Goal: Task Accomplishment & Management: Manage account settings

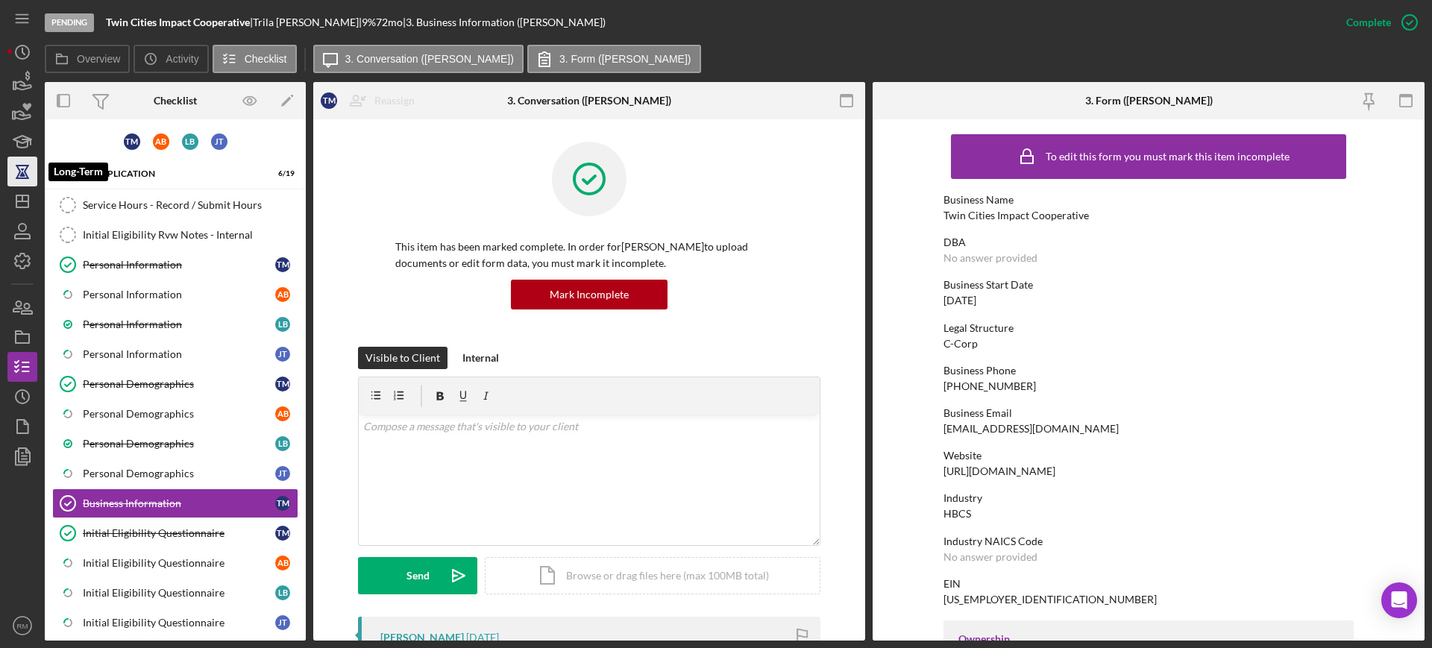
scroll to position [785, 0]
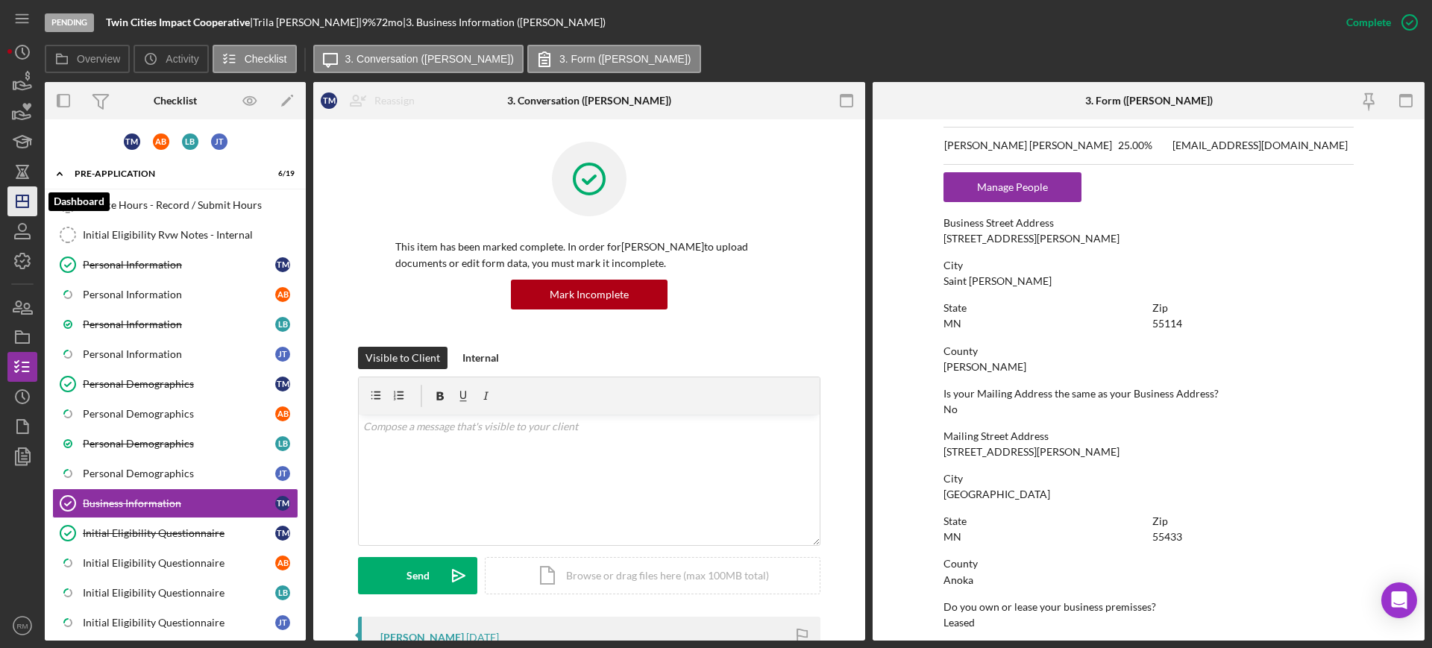
click at [28, 189] on icon "Icon/Dashboard" at bounding box center [22, 201] width 37 height 37
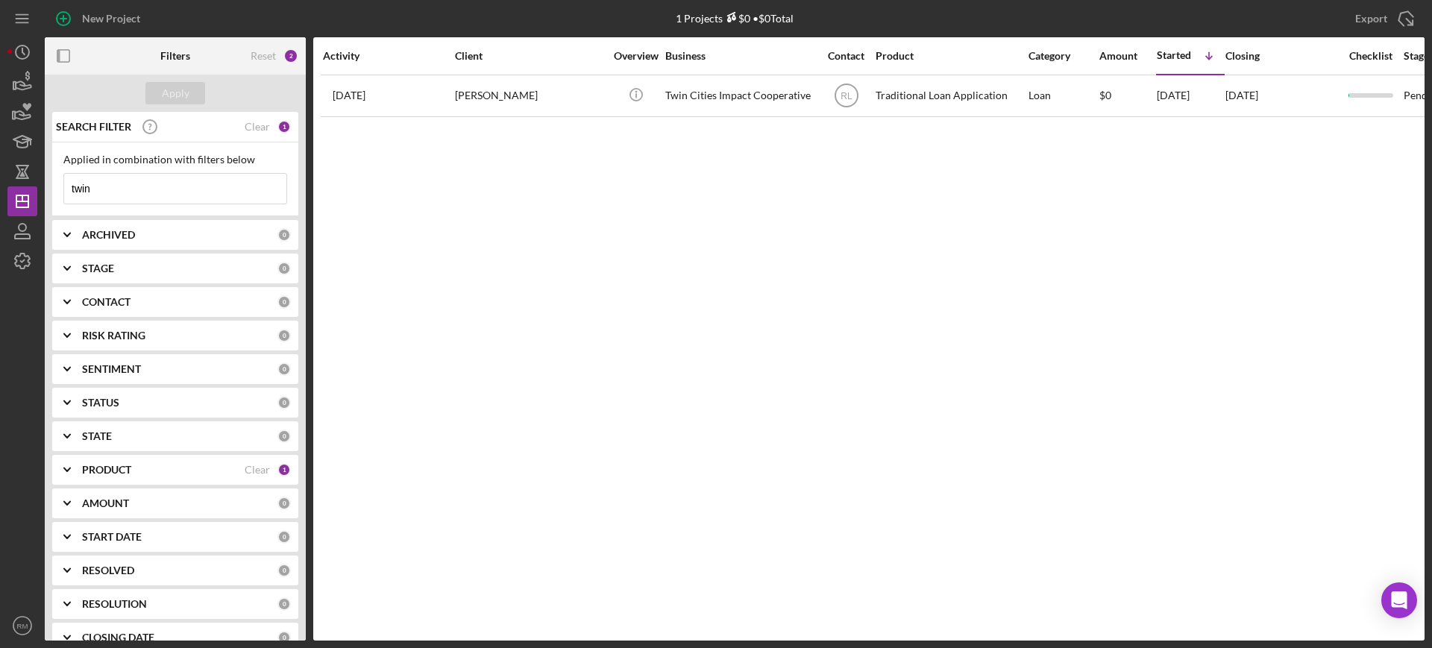
click at [137, 189] on input "twin" at bounding box center [175, 189] width 222 height 30
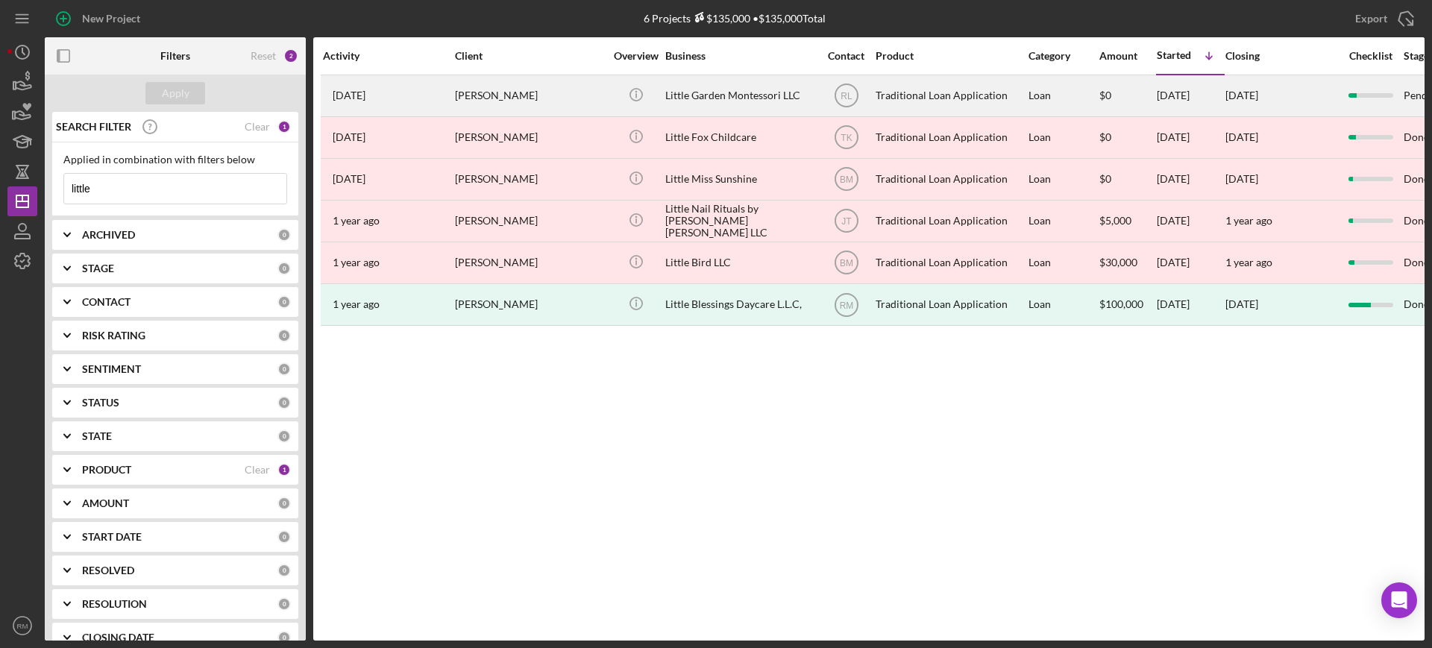
type input "little"
click at [521, 108] on div "[PERSON_NAME]" at bounding box center [529, 96] width 149 height 40
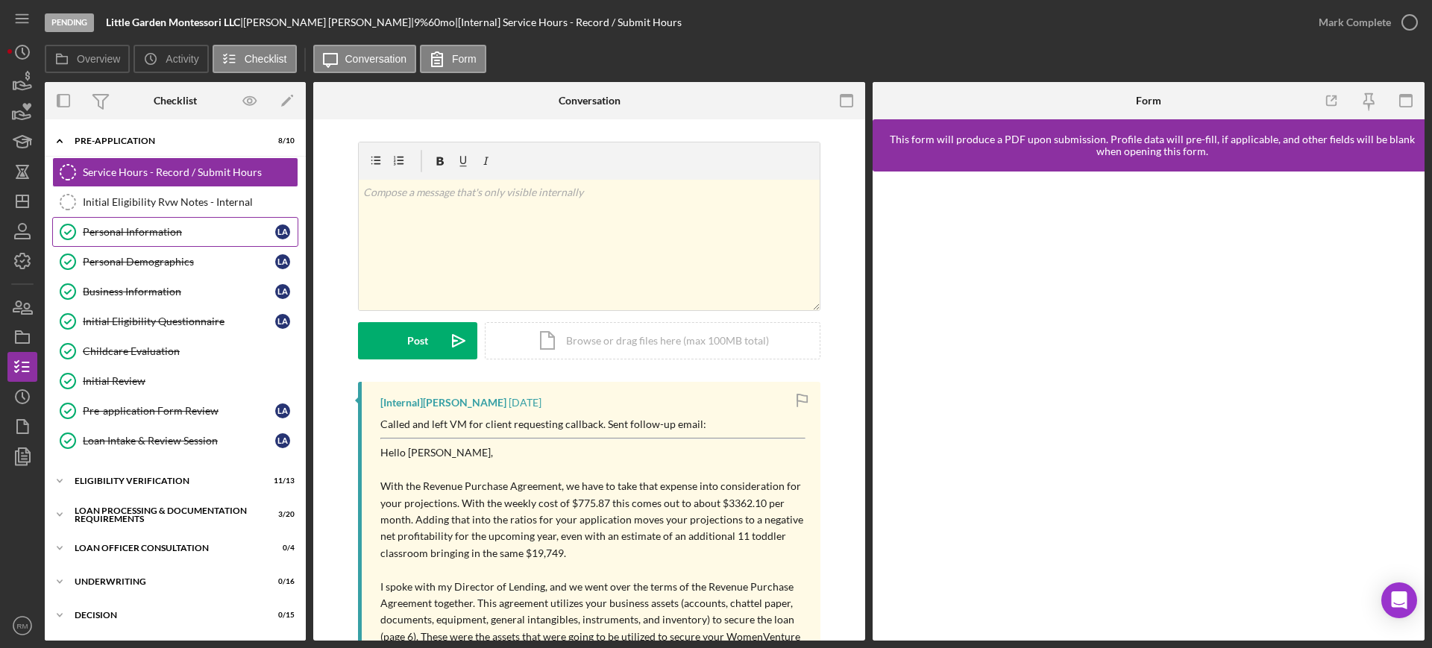
click at [161, 234] on div "Personal Information" at bounding box center [179, 232] width 192 height 12
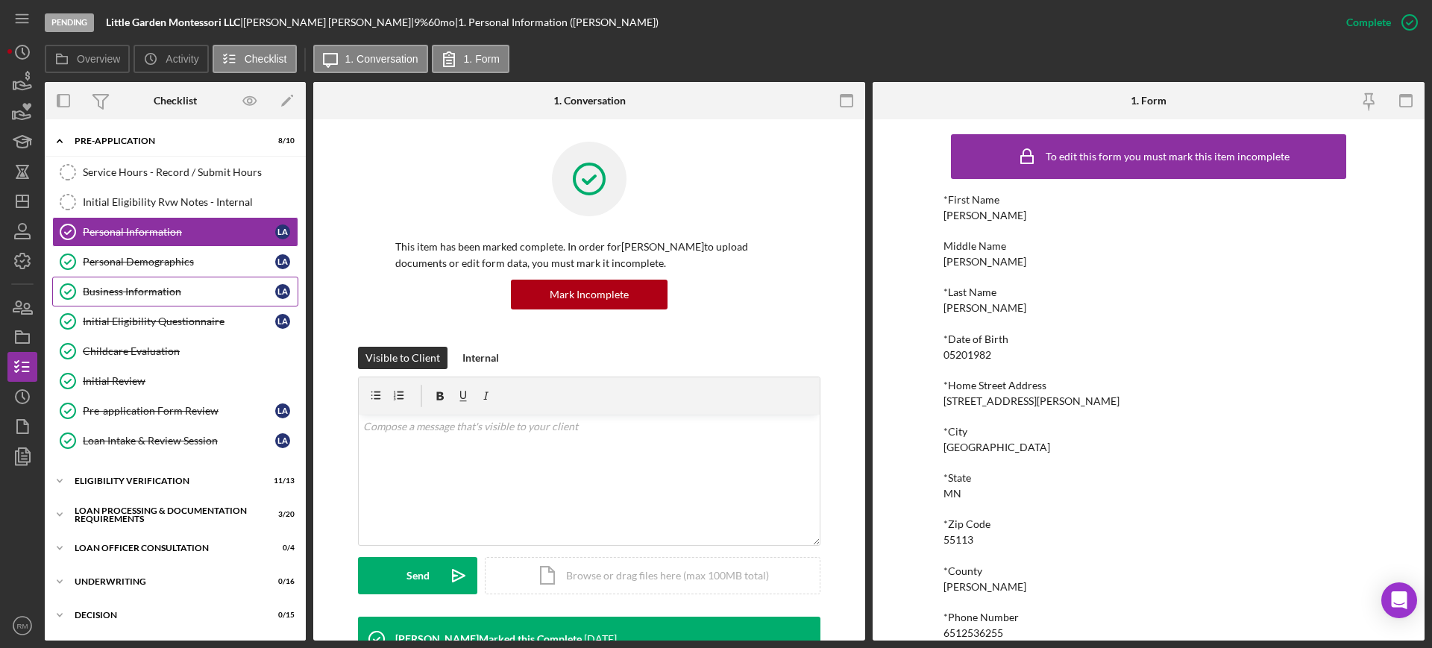
click at [133, 298] on link "Business Information Business Information L A" at bounding box center [175, 292] width 246 height 30
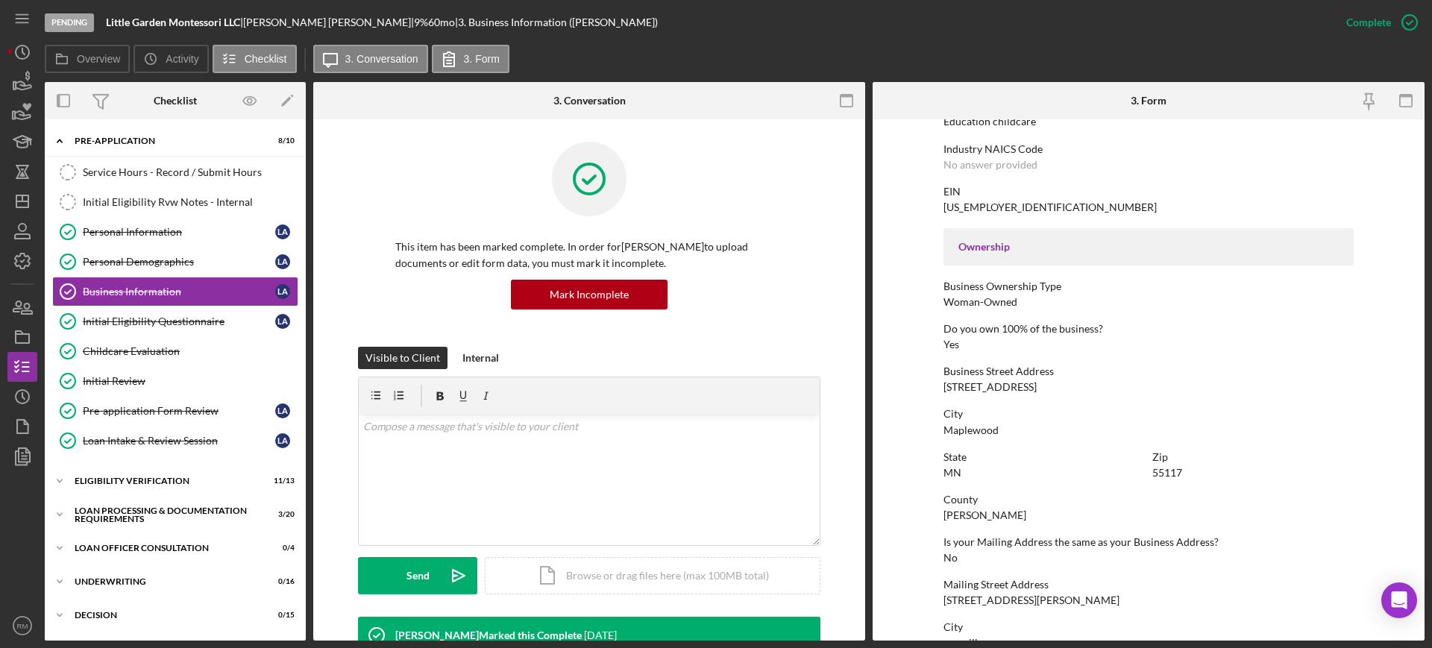
scroll to position [439, 0]
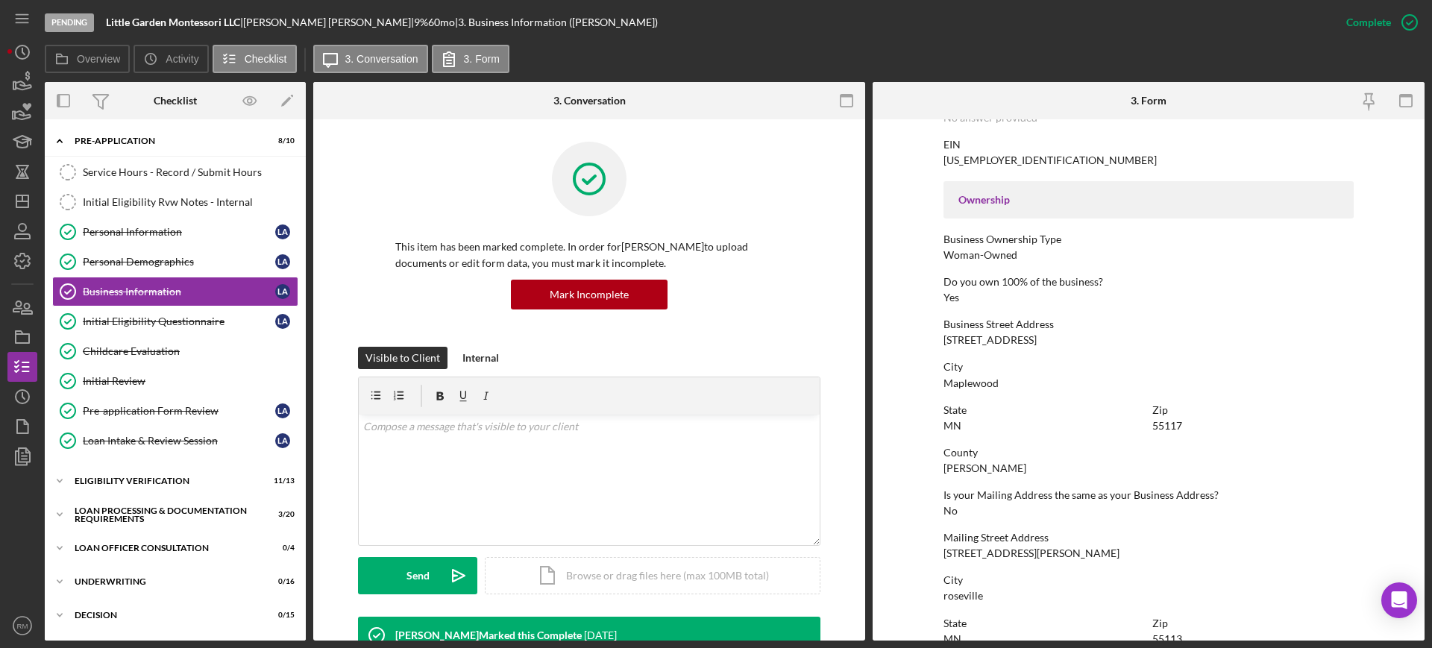
drag, startPoint x: 941, startPoint y: 339, endPoint x: 1054, endPoint y: 344, distance: 112.7
click at [1054, 344] on div "Business Street Address [STREET_ADDRESS]" at bounding box center [1148, 332] width 410 height 28
copy div "[STREET_ADDRESS]"
click at [28, 327] on icon "button" at bounding box center [22, 336] width 37 height 37
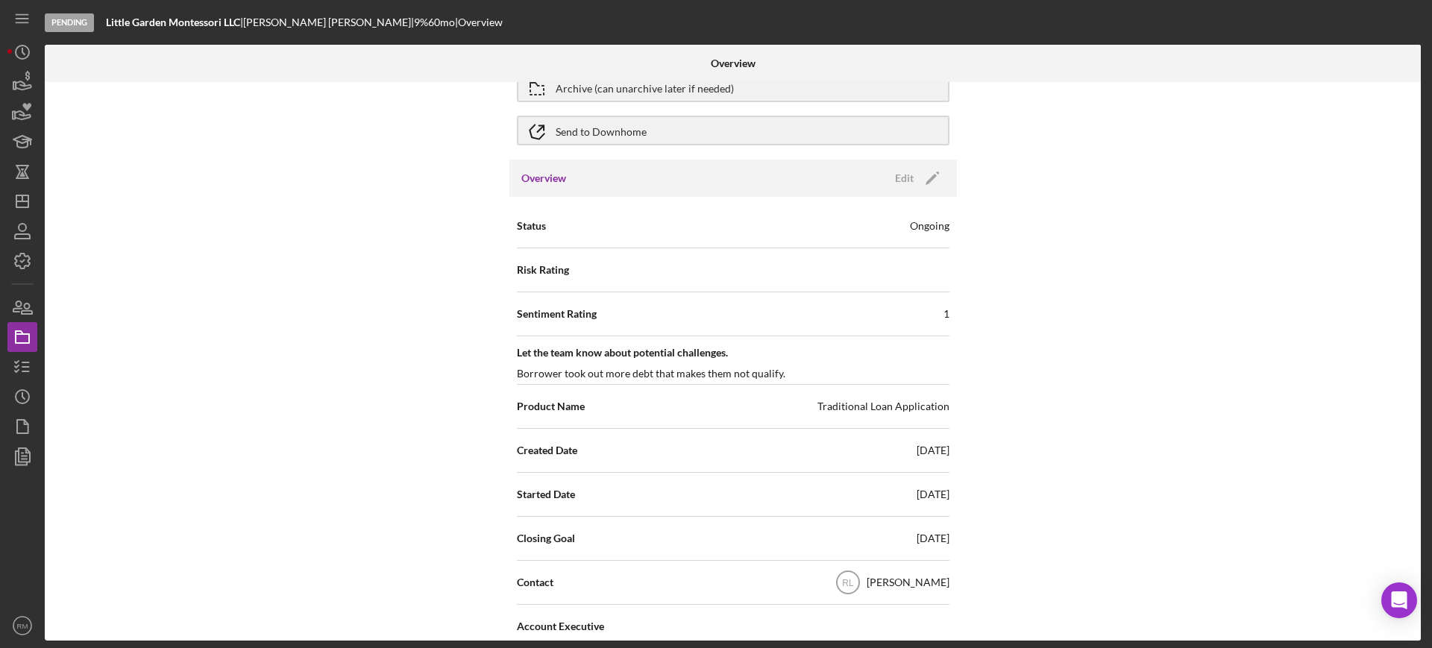
scroll to position [74, 0]
click at [19, 366] on icon "button" at bounding box center [22, 366] width 37 height 37
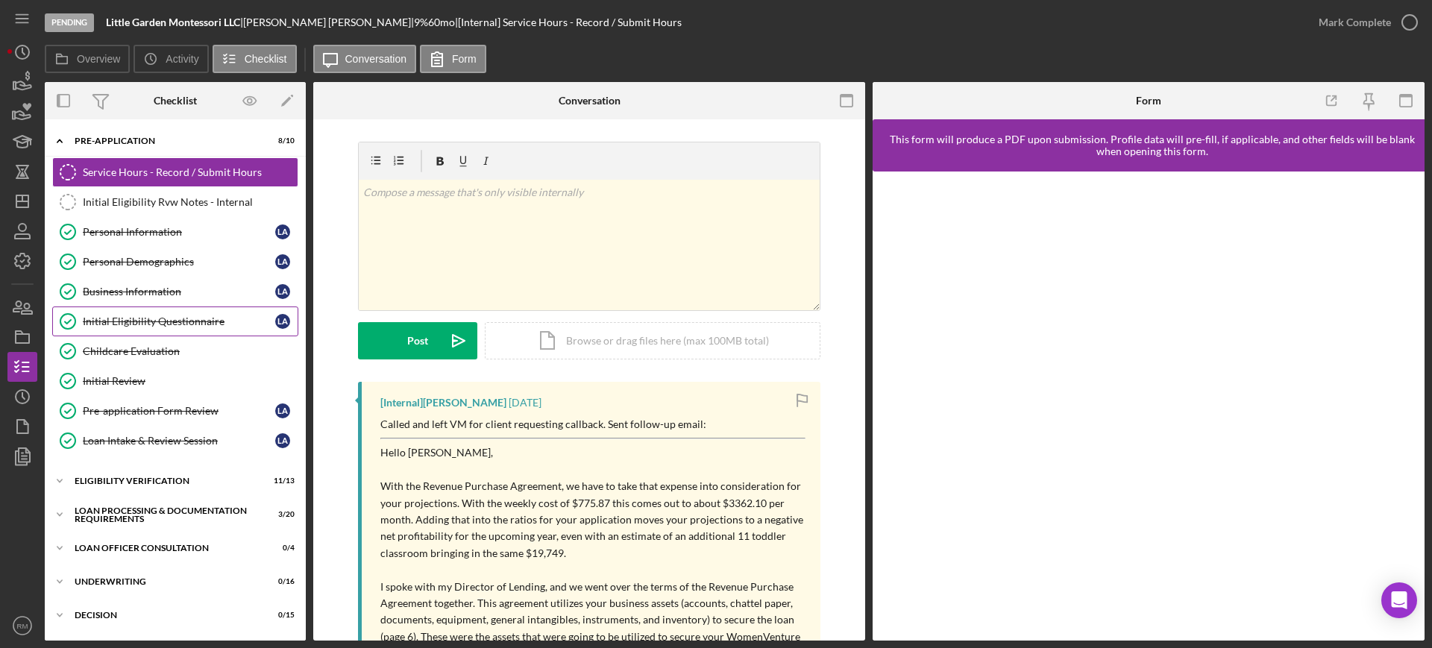
click at [176, 325] on div "Initial Eligibility Questionnaire" at bounding box center [179, 321] width 192 height 12
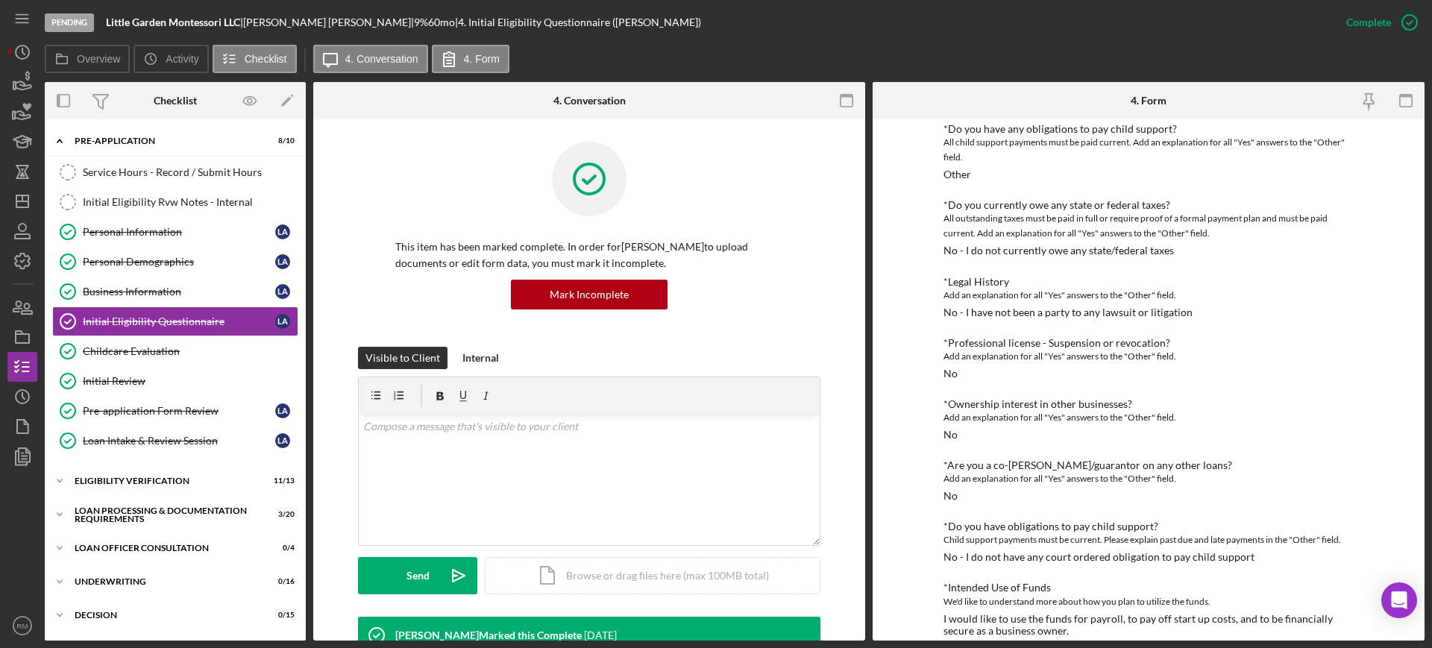
scroll to position [562, 0]
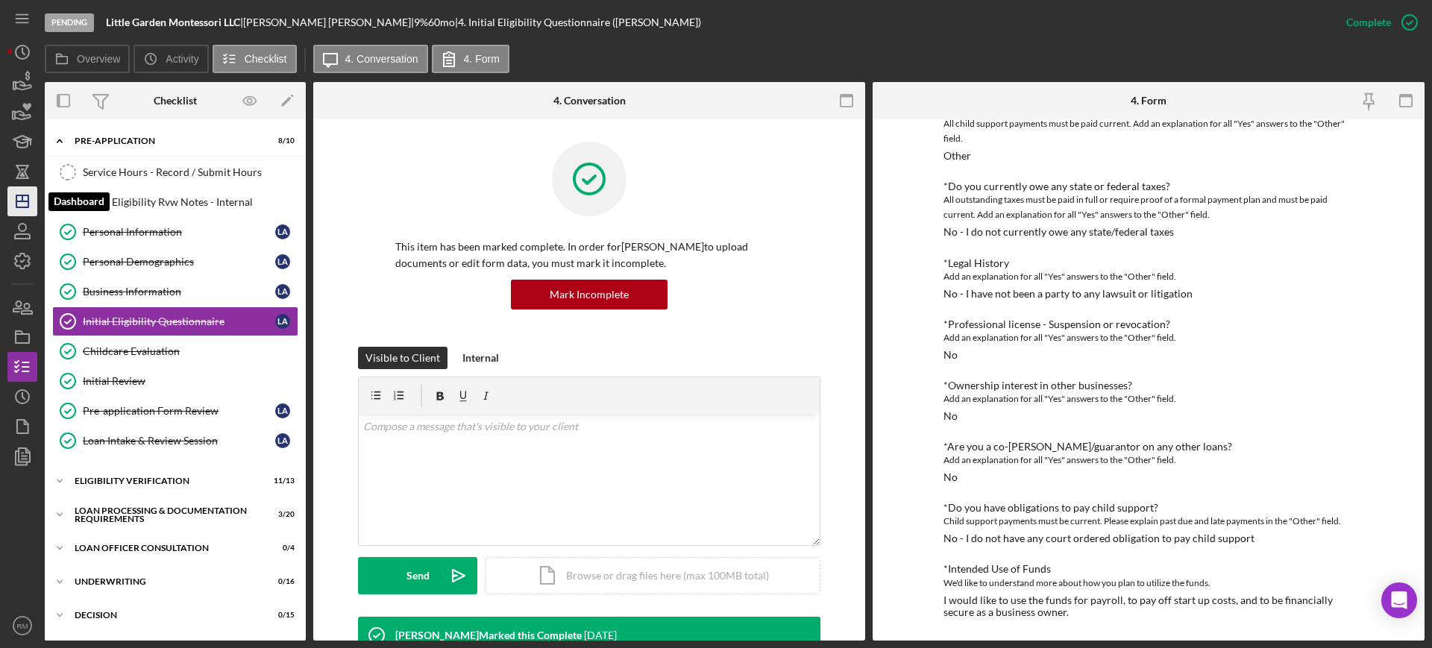
click at [24, 199] on icon "Icon/Dashboard" at bounding box center [22, 201] width 37 height 37
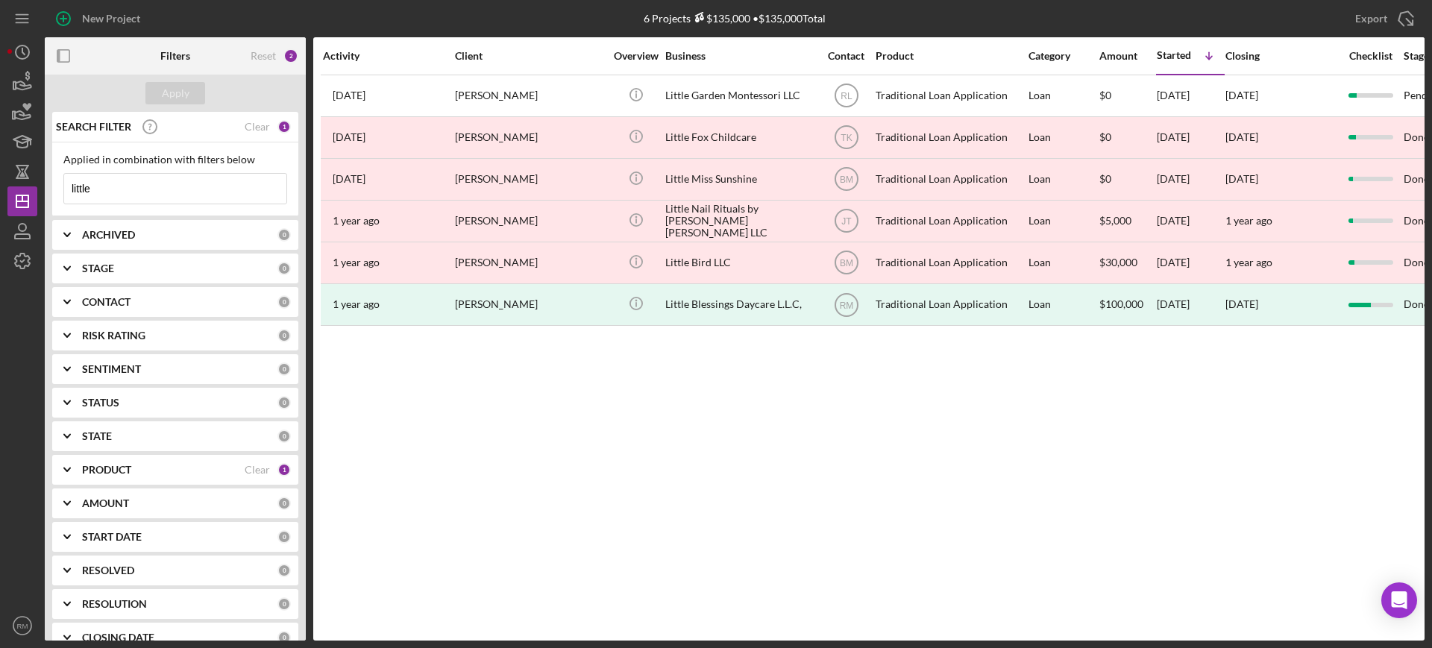
click at [155, 192] on input "little" at bounding box center [175, 189] width 222 height 30
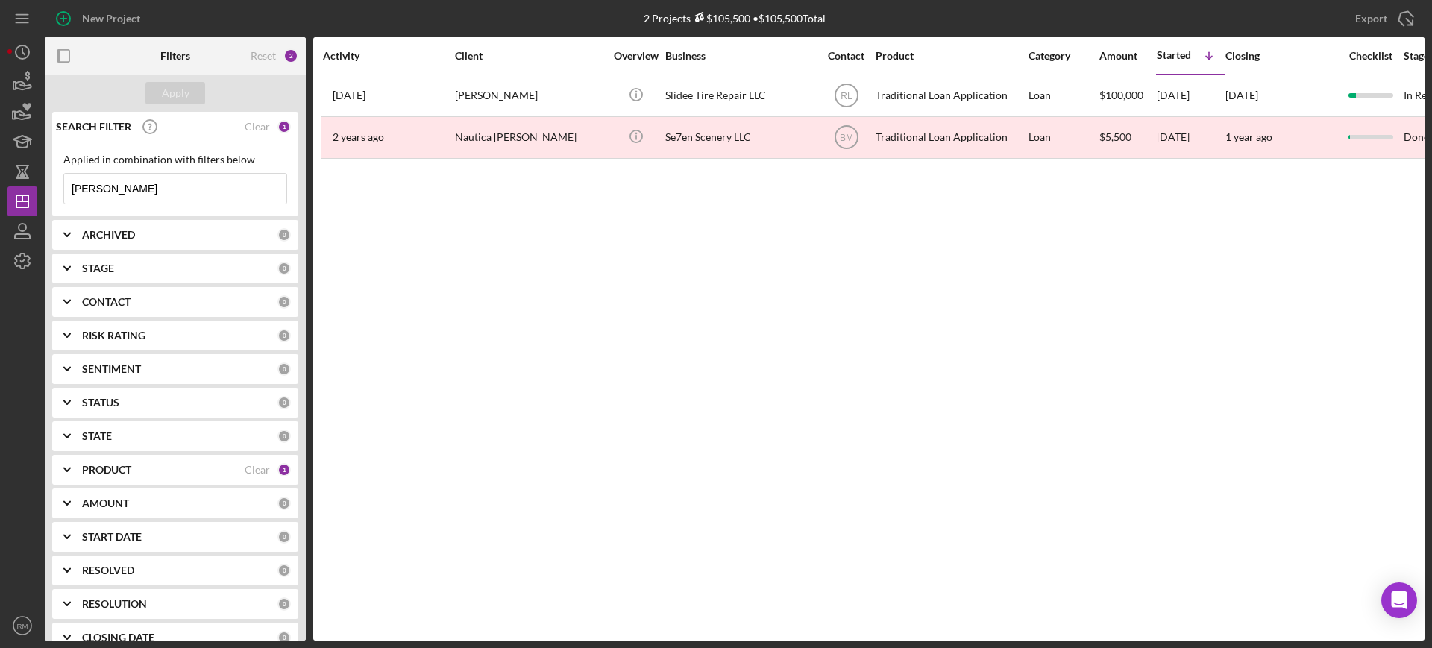
click at [191, 186] on input "[PERSON_NAME]" at bounding box center [175, 189] width 222 height 30
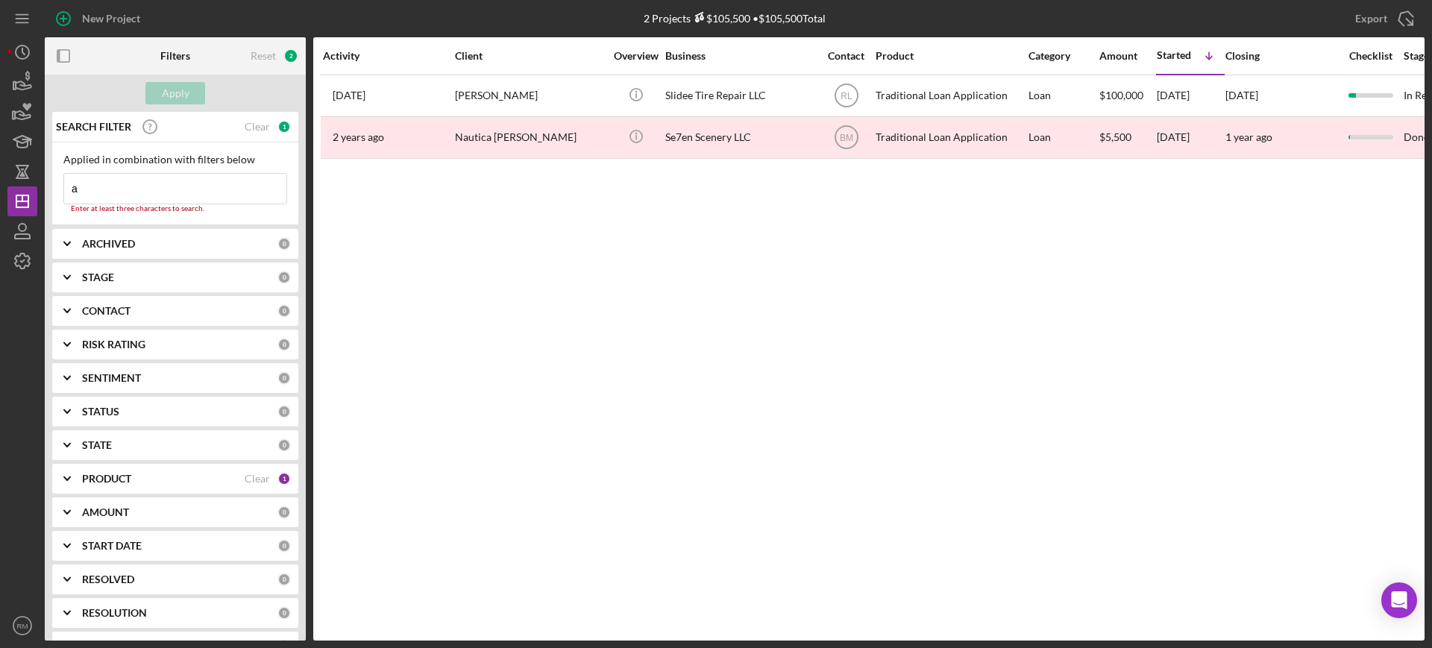
click at [189, 186] on input "a" at bounding box center [175, 189] width 222 height 30
type input "a"
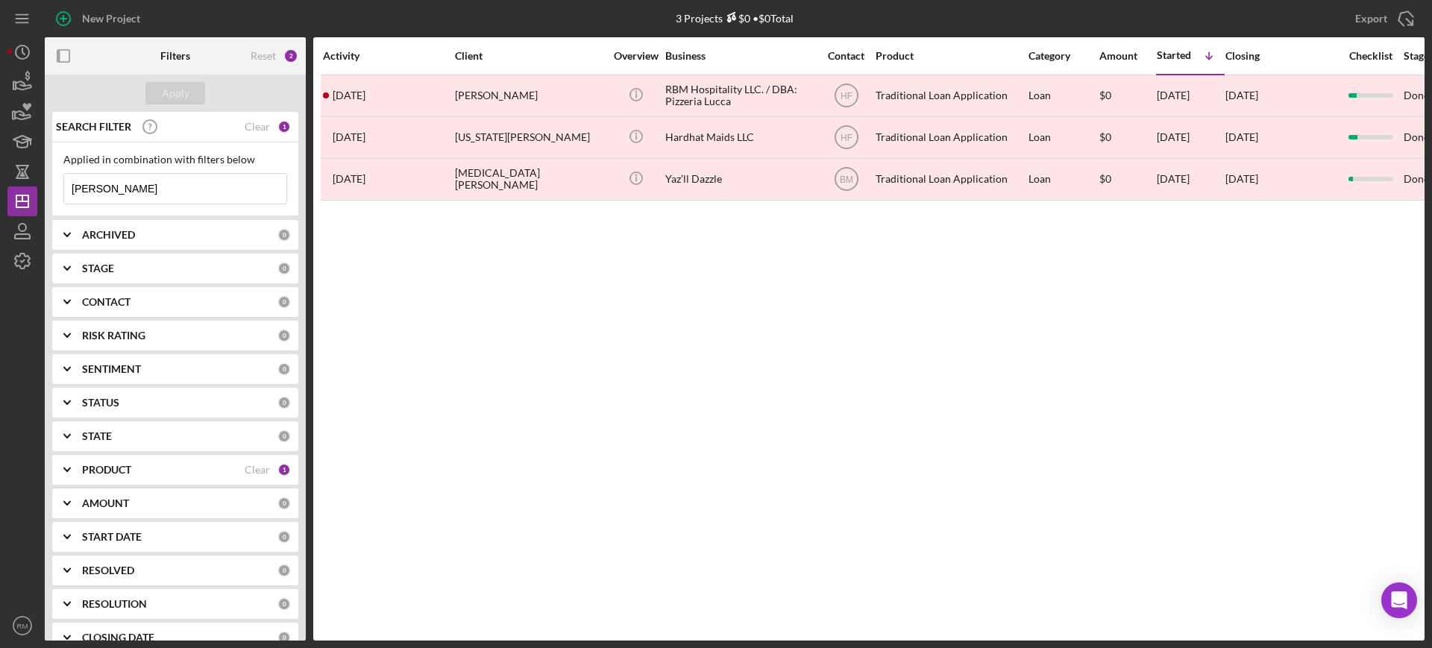
click at [107, 190] on input "[PERSON_NAME]" at bounding box center [175, 189] width 222 height 30
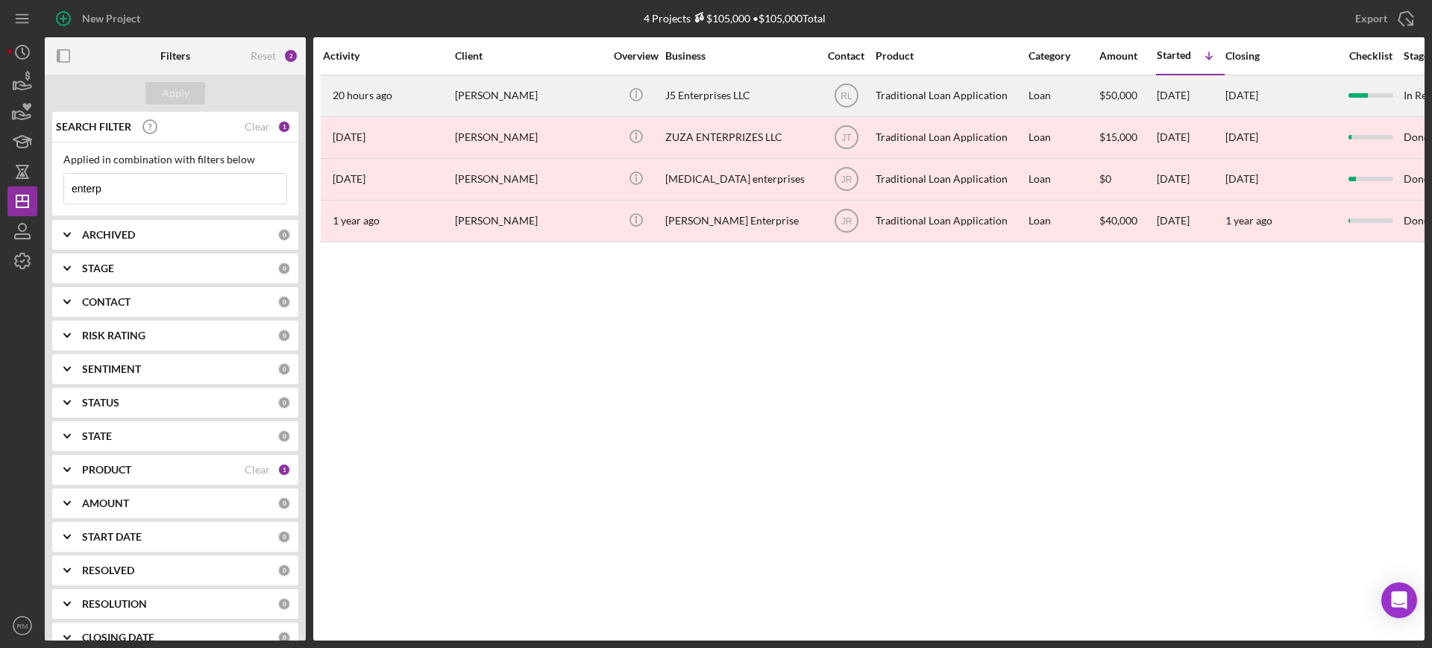
type input "enterp"
click at [511, 90] on div "[PERSON_NAME]" at bounding box center [529, 96] width 149 height 40
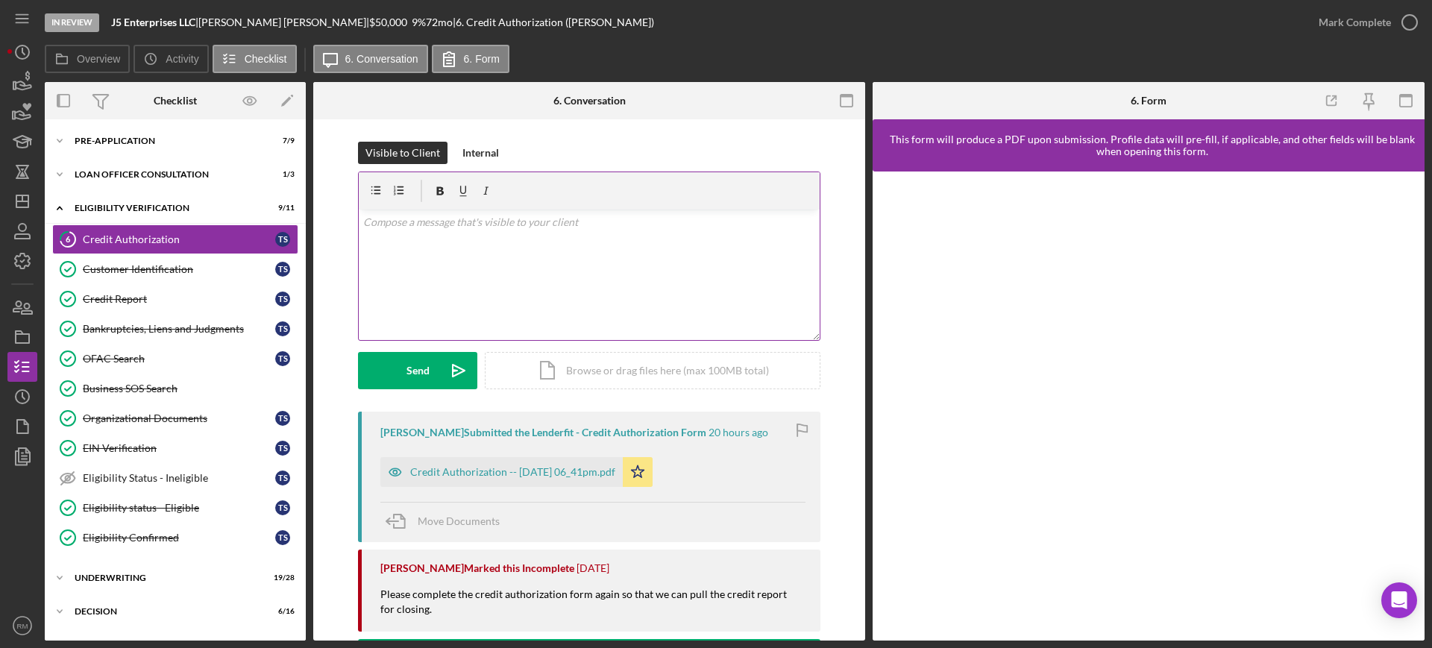
scroll to position [119, 0]
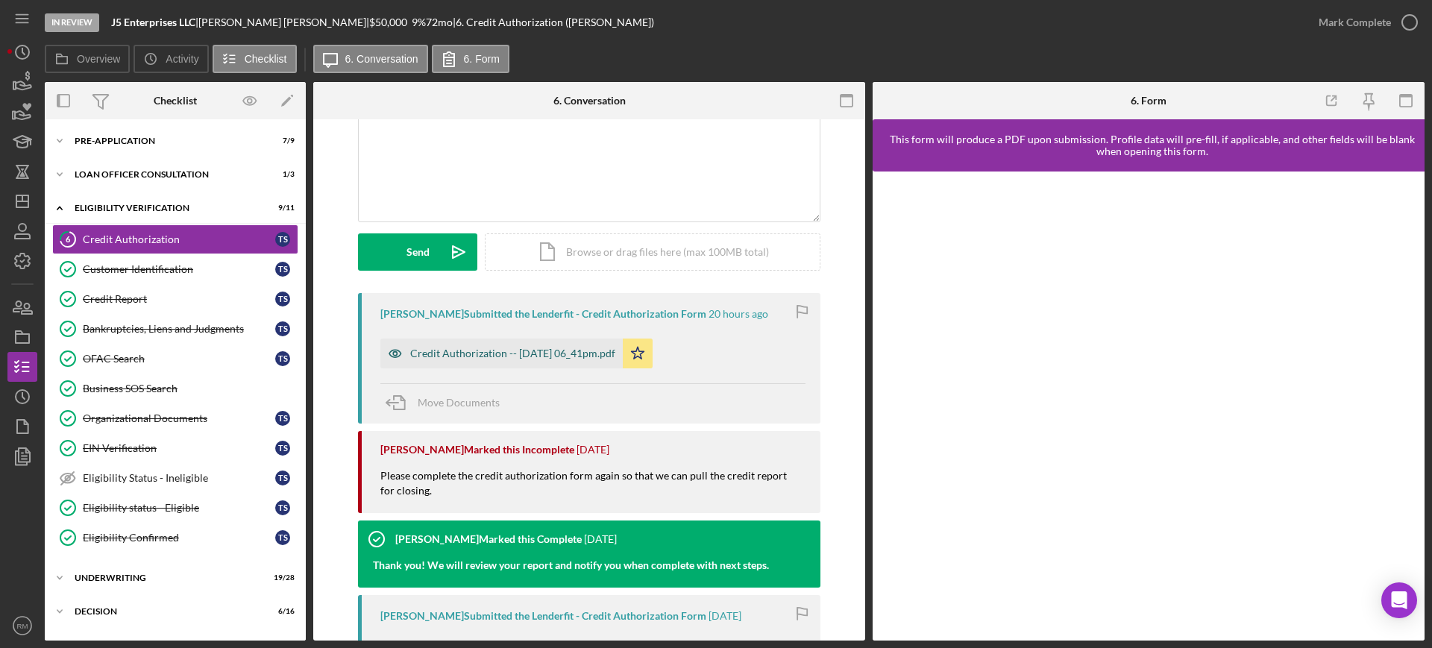
click at [509, 360] on div "Credit Authorization -- [DATE] 06_41pm.pdf" at bounding box center [501, 354] width 242 height 30
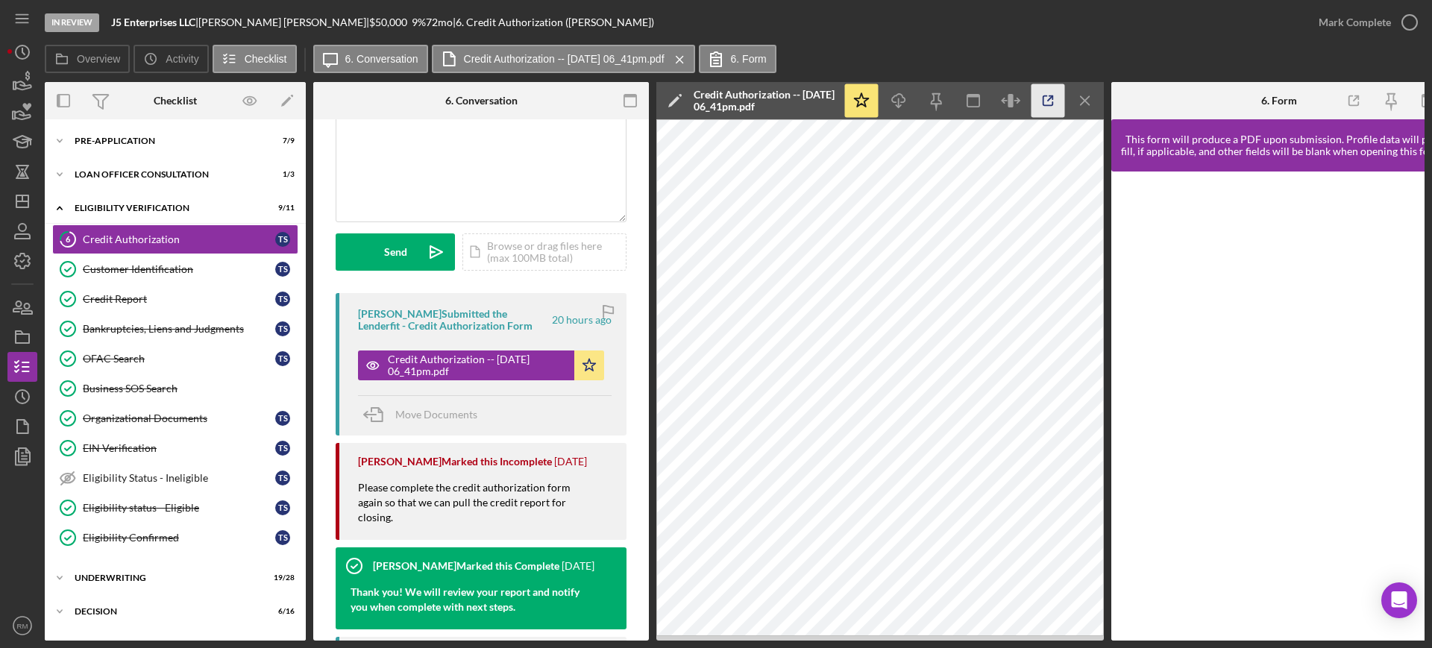
click at [1054, 95] on icon "button" at bounding box center [1048, 101] width 34 height 34
click at [197, 285] on link "Credit Report Credit Report T S" at bounding box center [175, 299] width 246 height 30
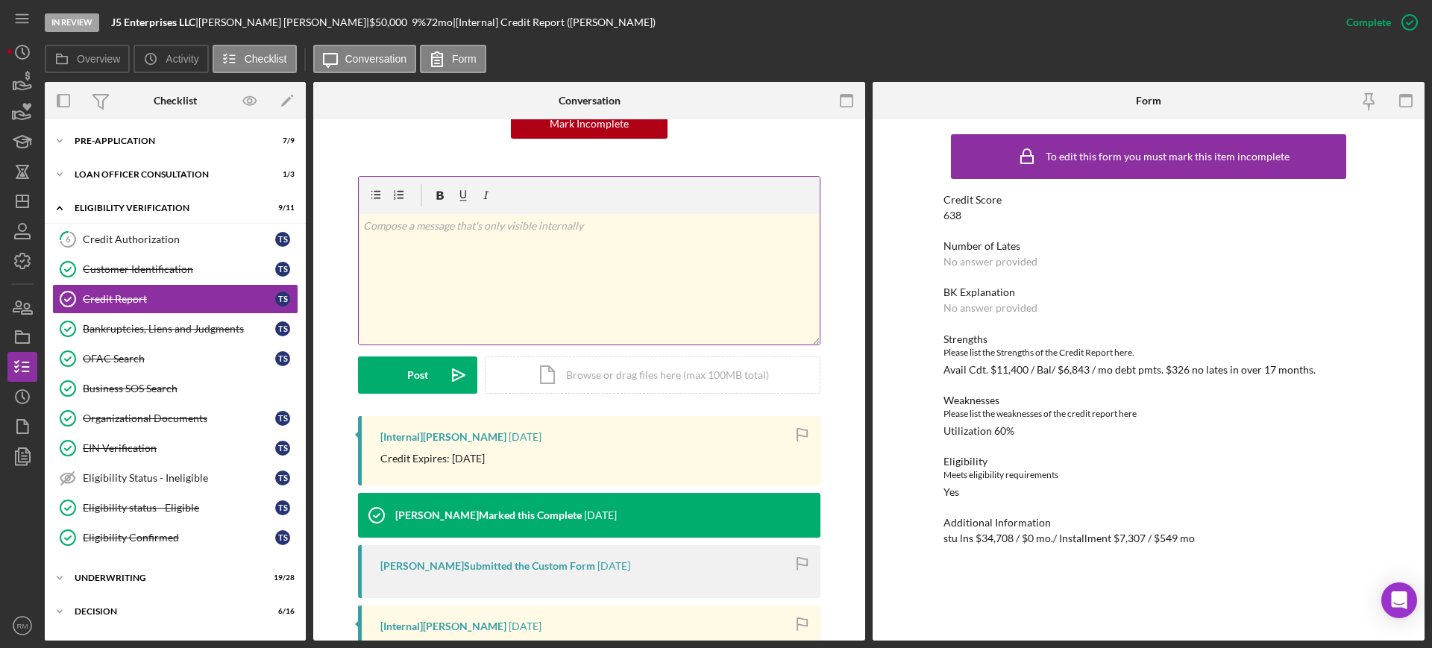
scroll to position [172, 0]
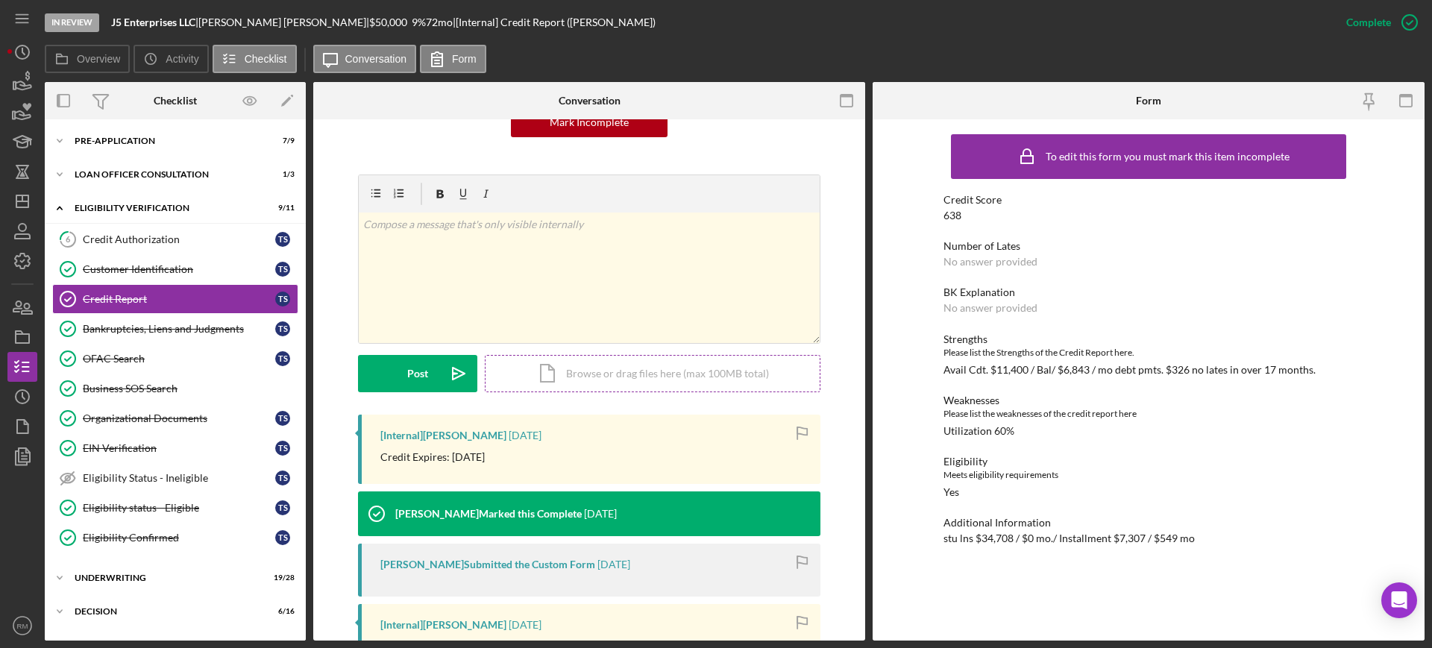
click at [673, 371] on div "Icon/Document Browse or drag files here (max 100MB total) Tap to choose files o…" at bounding box center [653, 373] width 336 height 37
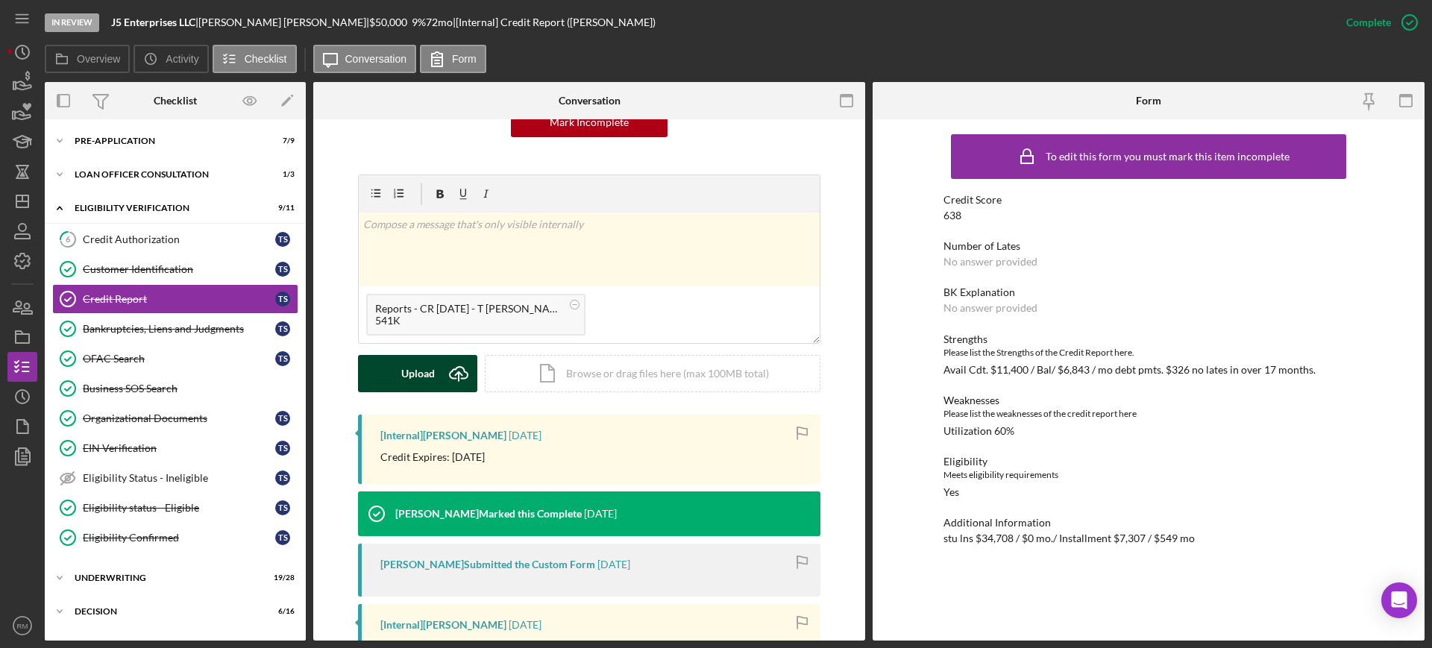
click at [393, 368] on button "Upload Icon/Upload" at bounding box center [417, 373] width 119 height 37
